Goal: Check status: Check status

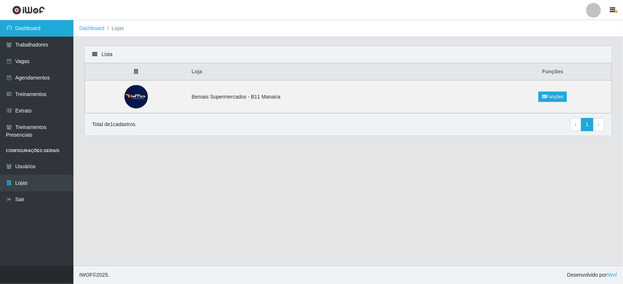
click at [50, 29] on link "Dashboard" at bounding box center [36, 28] width 73 height 17
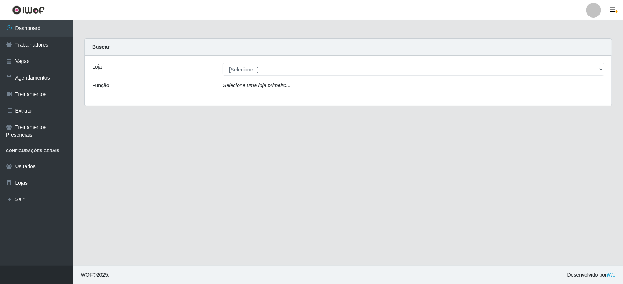
click at [316, 76] on div "Loja [Selecione...] Bemais Supermercados - B11 Manaíra Função Selecione uma loj…" at bounding box center [348, 81] width 527 height 50
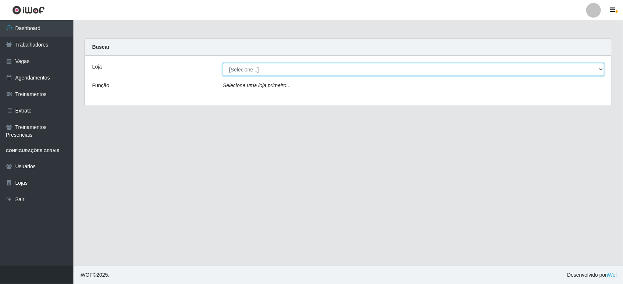
click at [313, 73] on select "[Selecione...] Bemais Supermercados - B11 Manaíra" at bounding box center [413, 69] width 381 height 13
select select "409"
click at [223, 63] on select "[Selecione...] Bemais Supermercados - B11 Manaíra" at bounding box center [413, 69] width 381 height 13
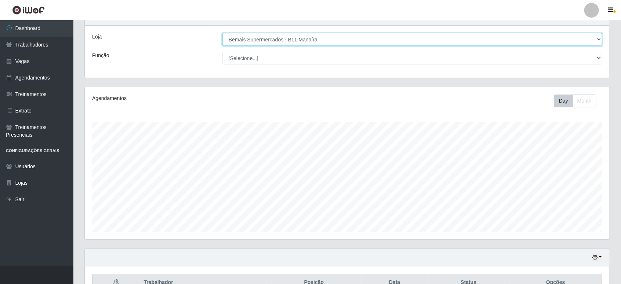
scroll to position [73, 0]
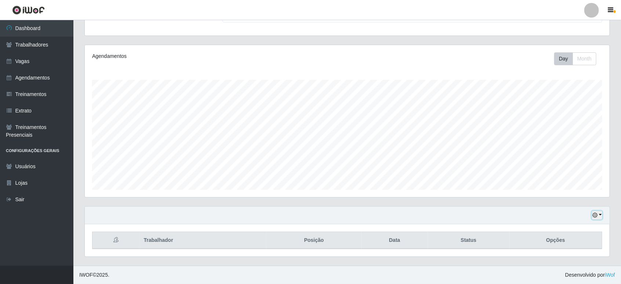
click at [599, 213] on button "button" at bounding box center [597, 215] width 10 height 8
click at [584, 188] on button "1 Semana" at bounding box center [573, 187] width 58 height 15
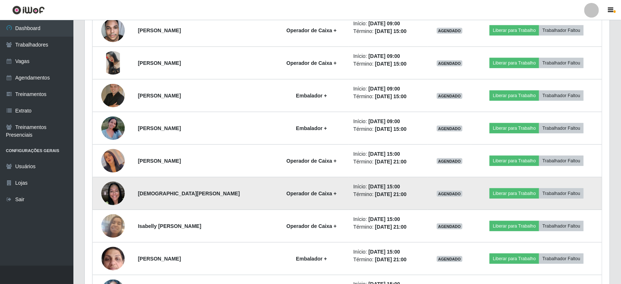
scroll to position [400, 0]
